Goal: Task Accomplishment & Management: Use online tool/utility

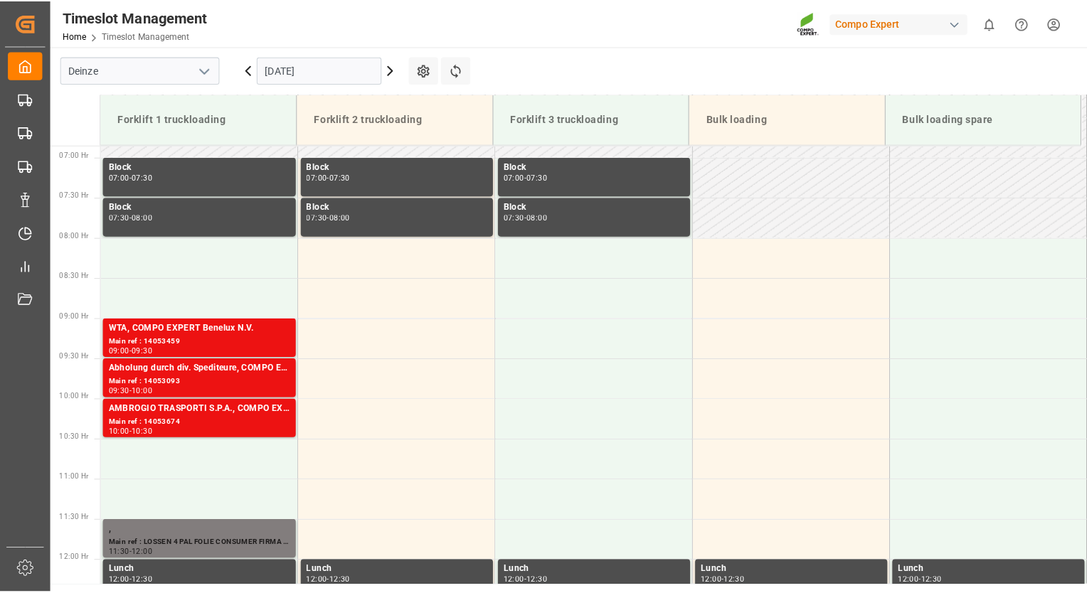
scroll to position [546, 0]
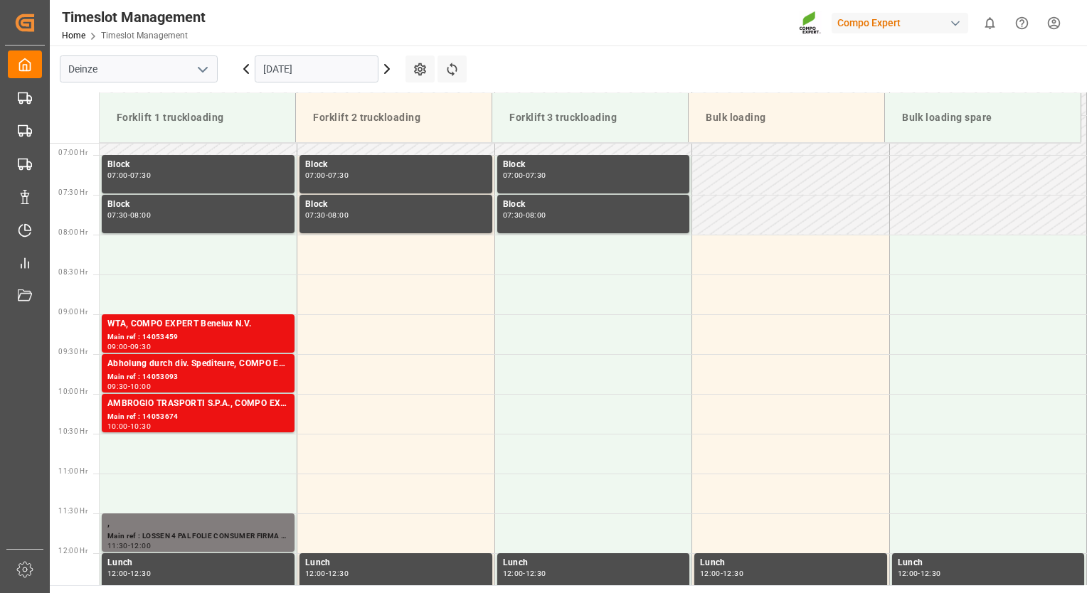
click at [245, 71] on icon at bounding box center [246, 68] width 17 height 17
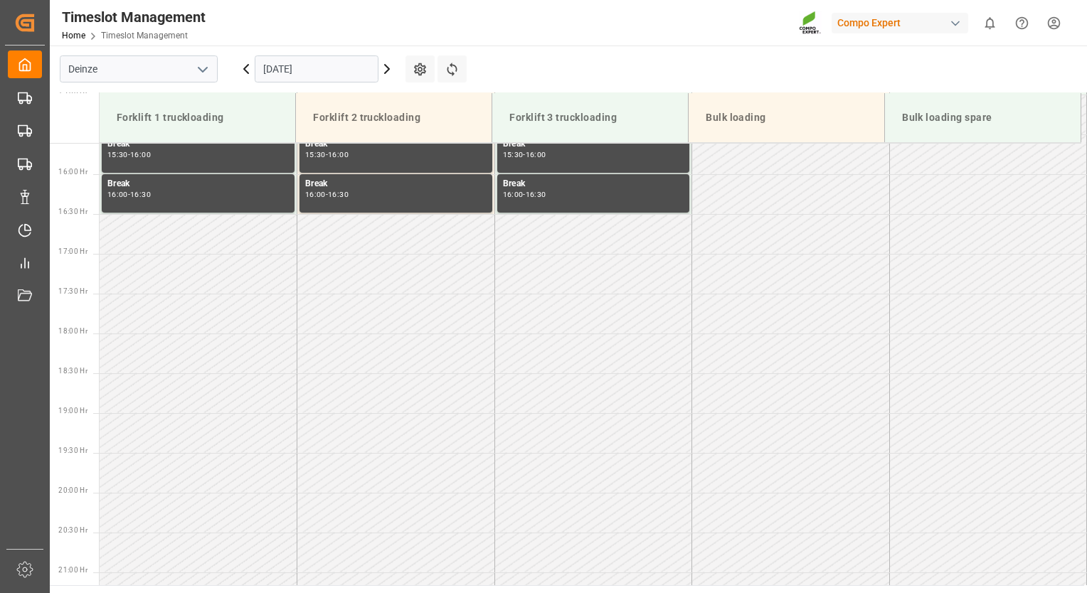
scroll to position [1266, 0]
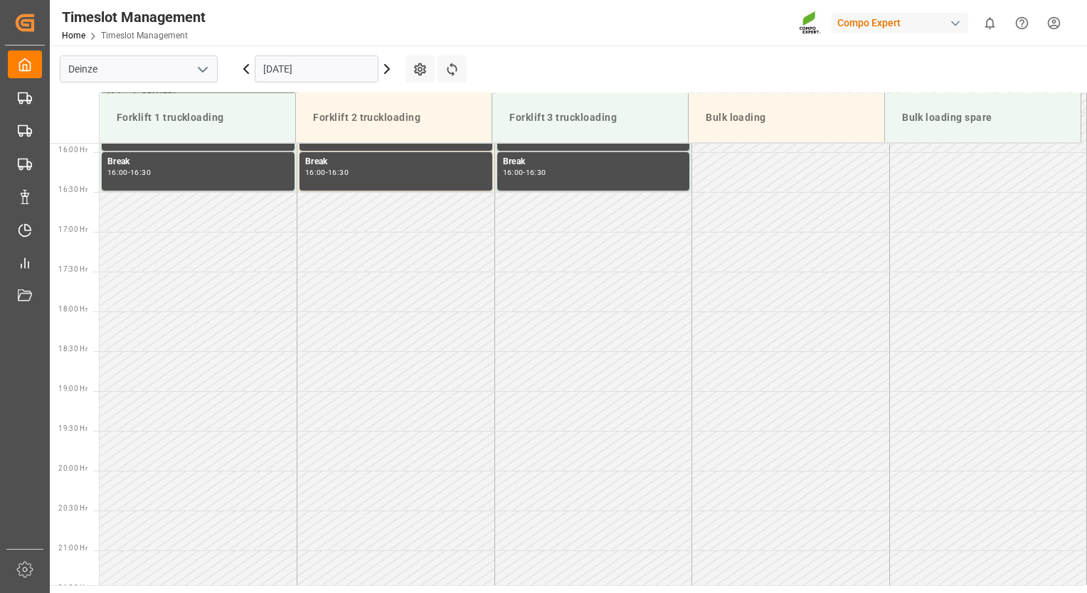
click at [382, 72] on icon at bounding box center [387, 68] width 17 height 17
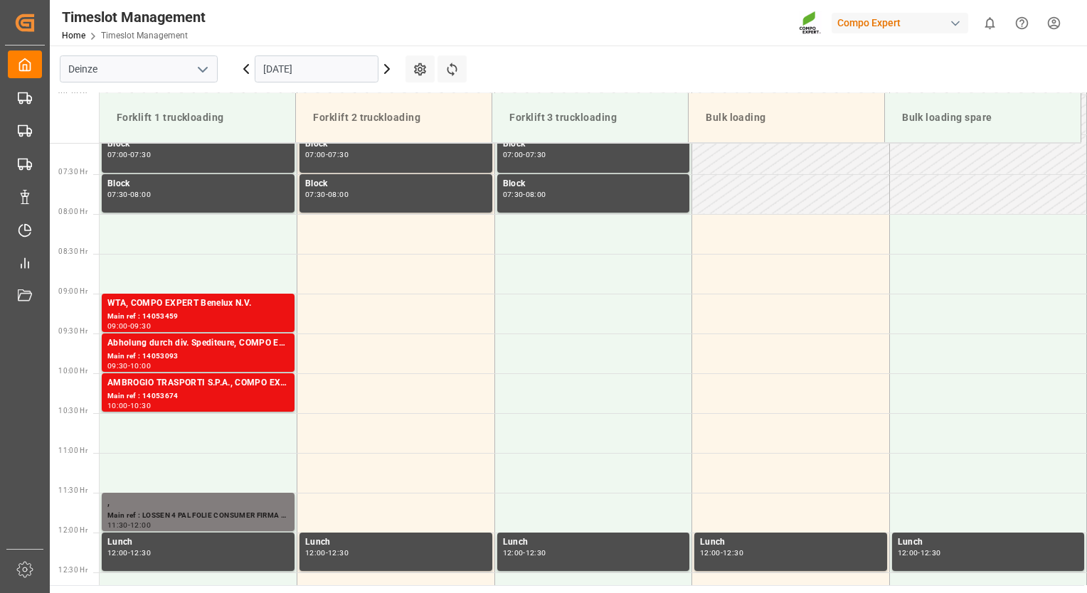
scroll to position [566, 0]
